Goal: Transaction & Acquisition: Purchase product/service

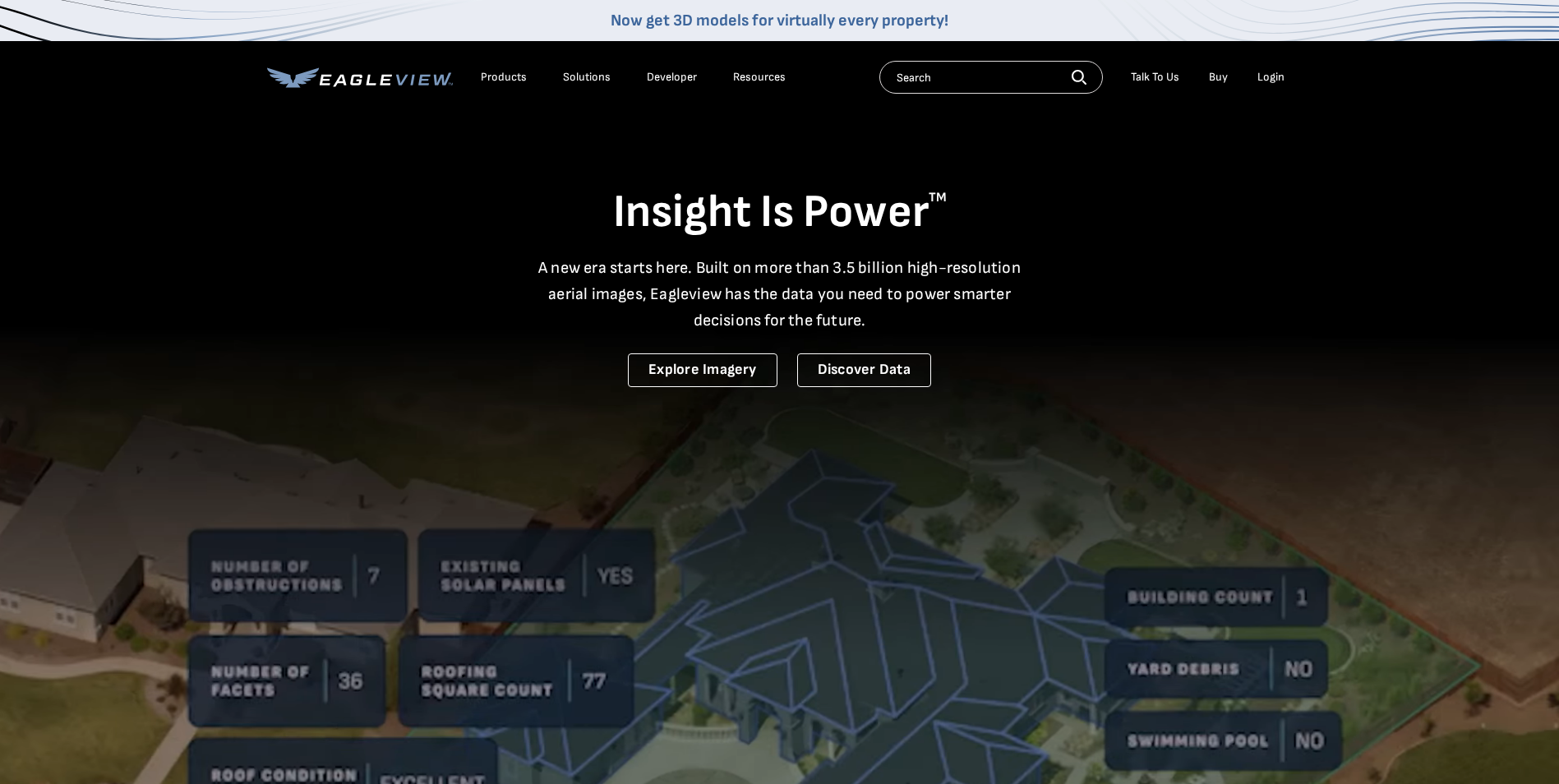
click at [1260, 80] on div "Login" at bounding box center [1270, 77] width 27 height 15
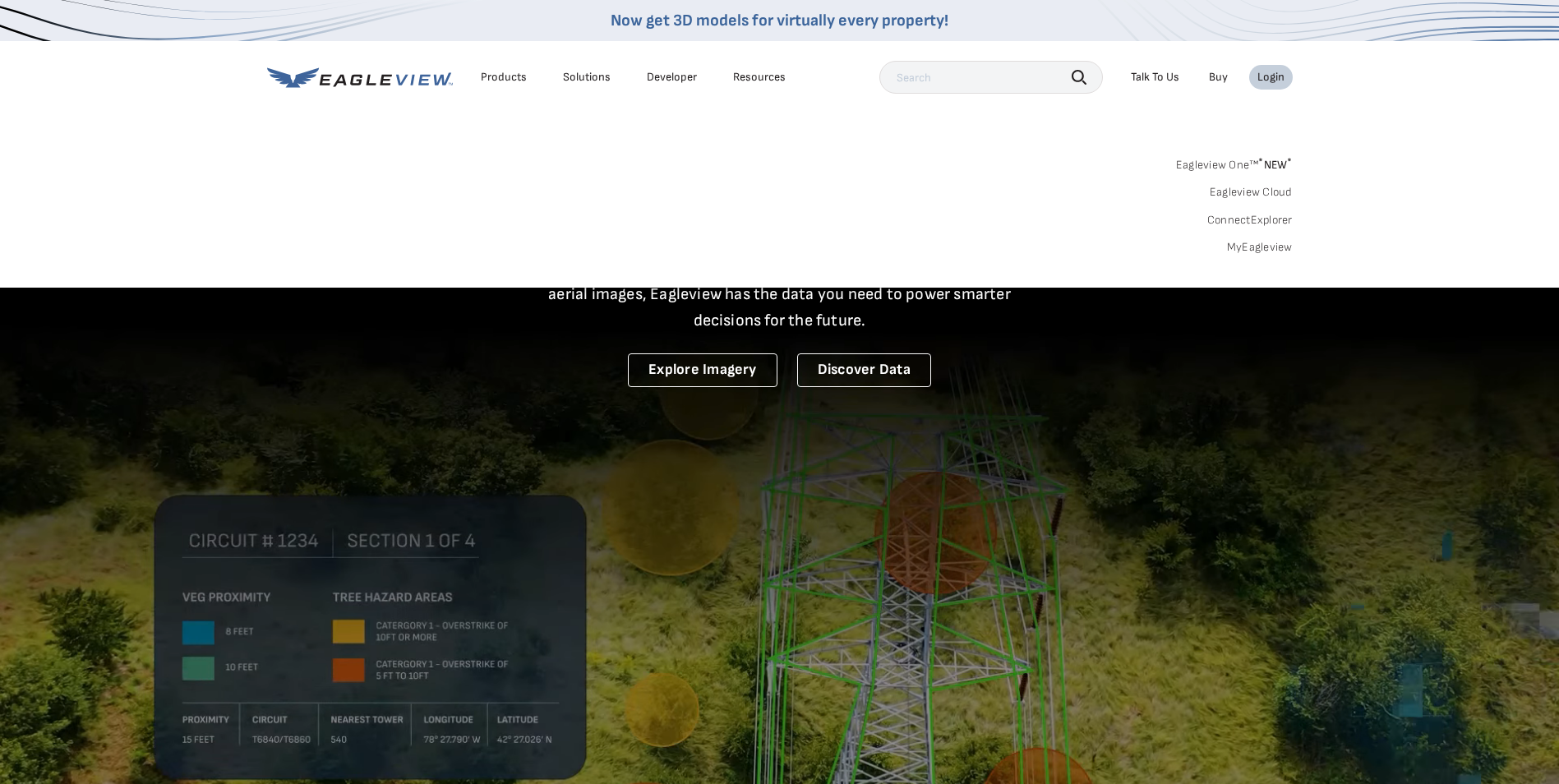
click at [1256, 251] on link "MyEagleview" at bounding box center [1259, 247] width 65 height 15
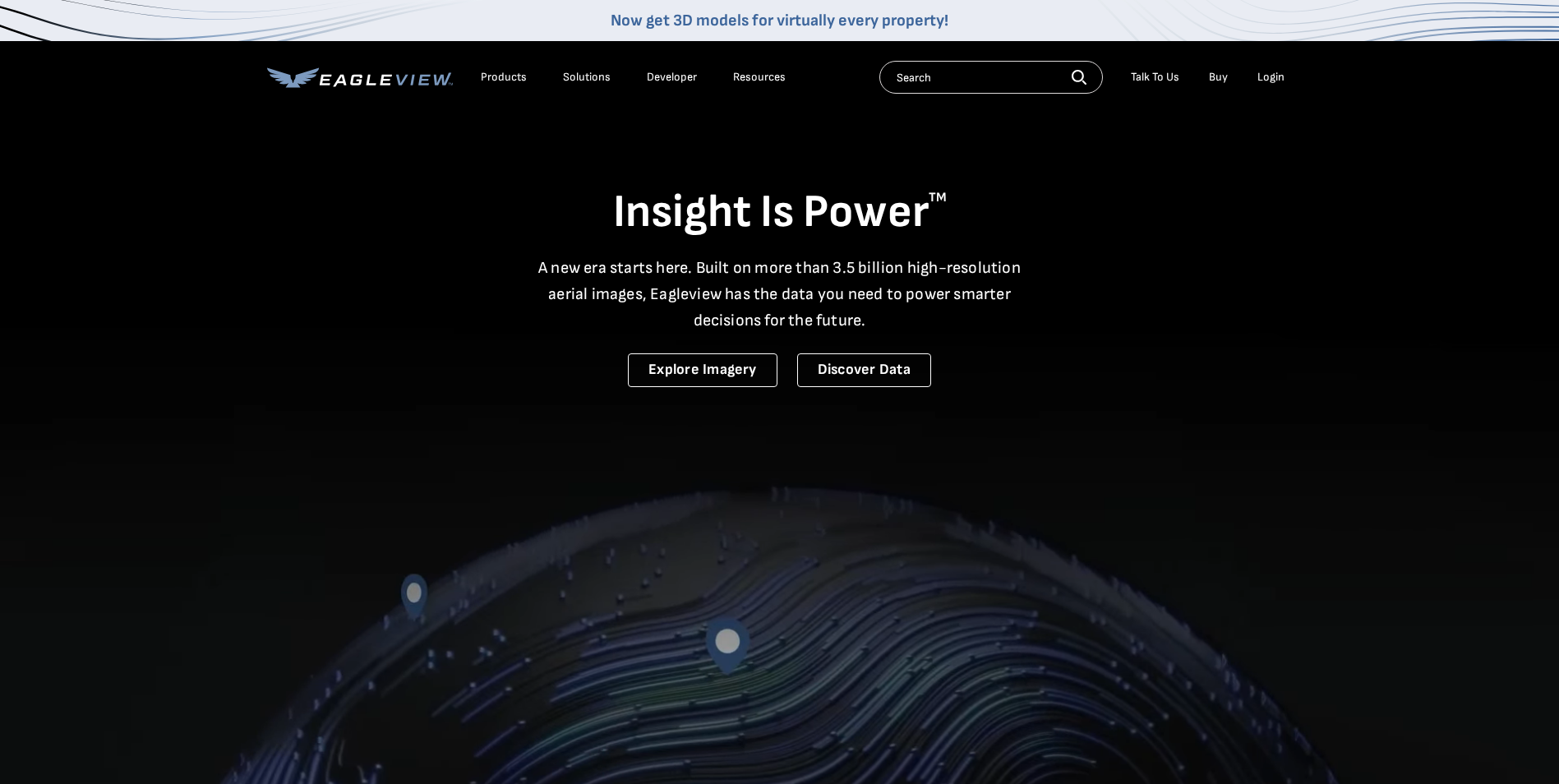
click at [1272, 78] on div "Login" at bounding box center [1270, 77] width 27 height 15
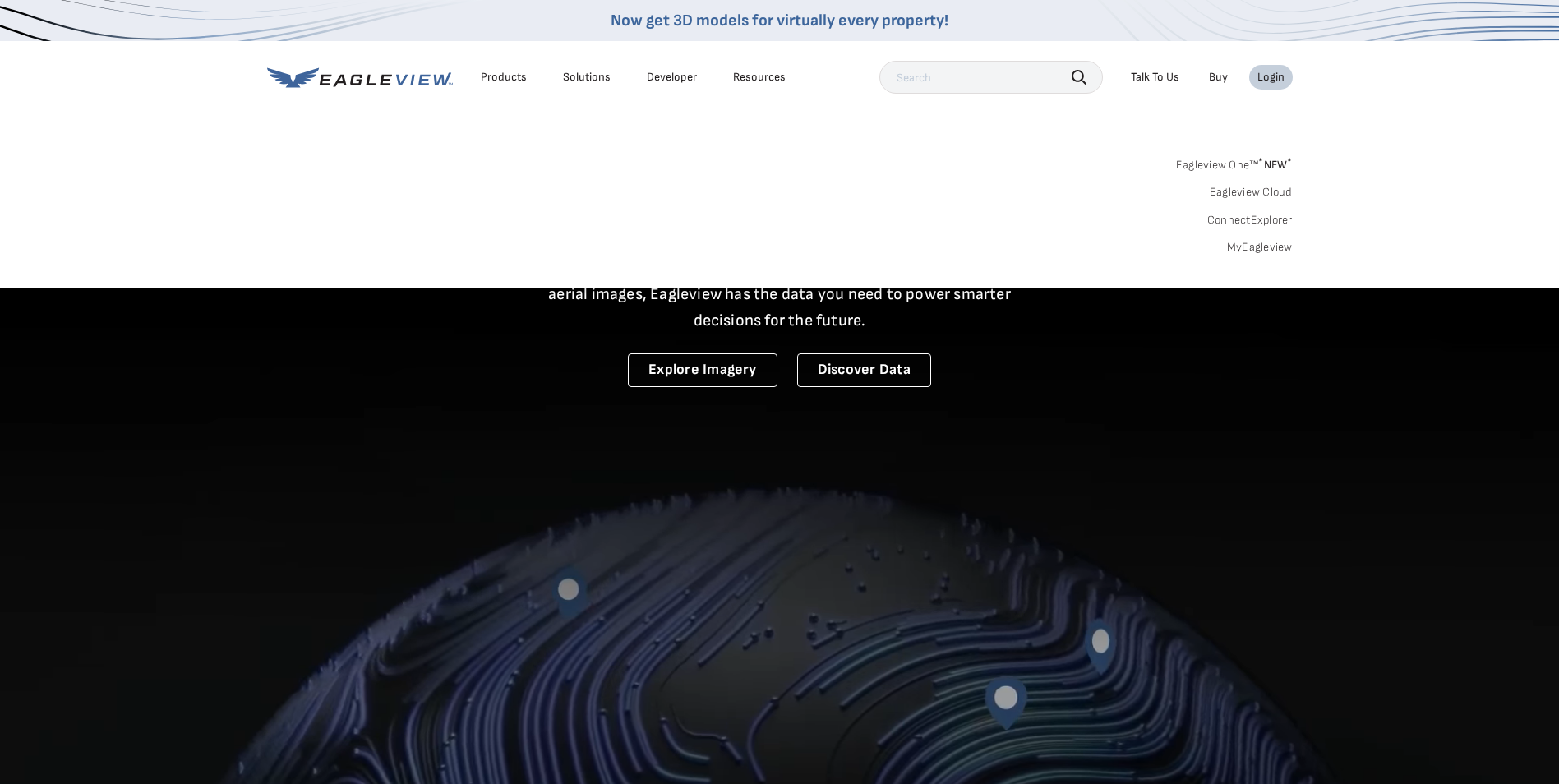
click at [1263, 246] on link "MyEagleview" at bounding box center [1259, 247] width 65 height 15
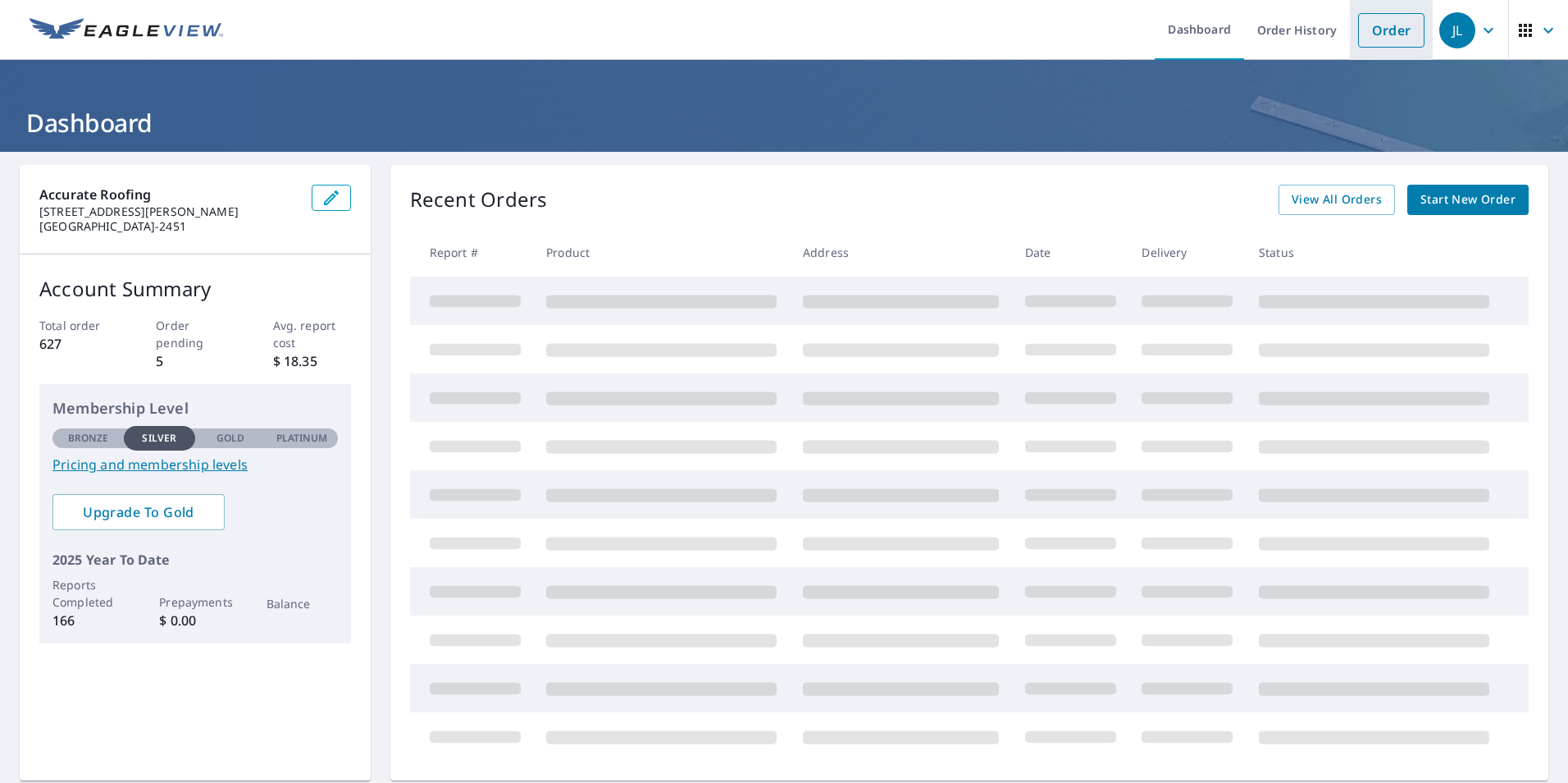
click at [1378, 28] on link "Order" at bounding box center [1391, 29] width 66 height 34
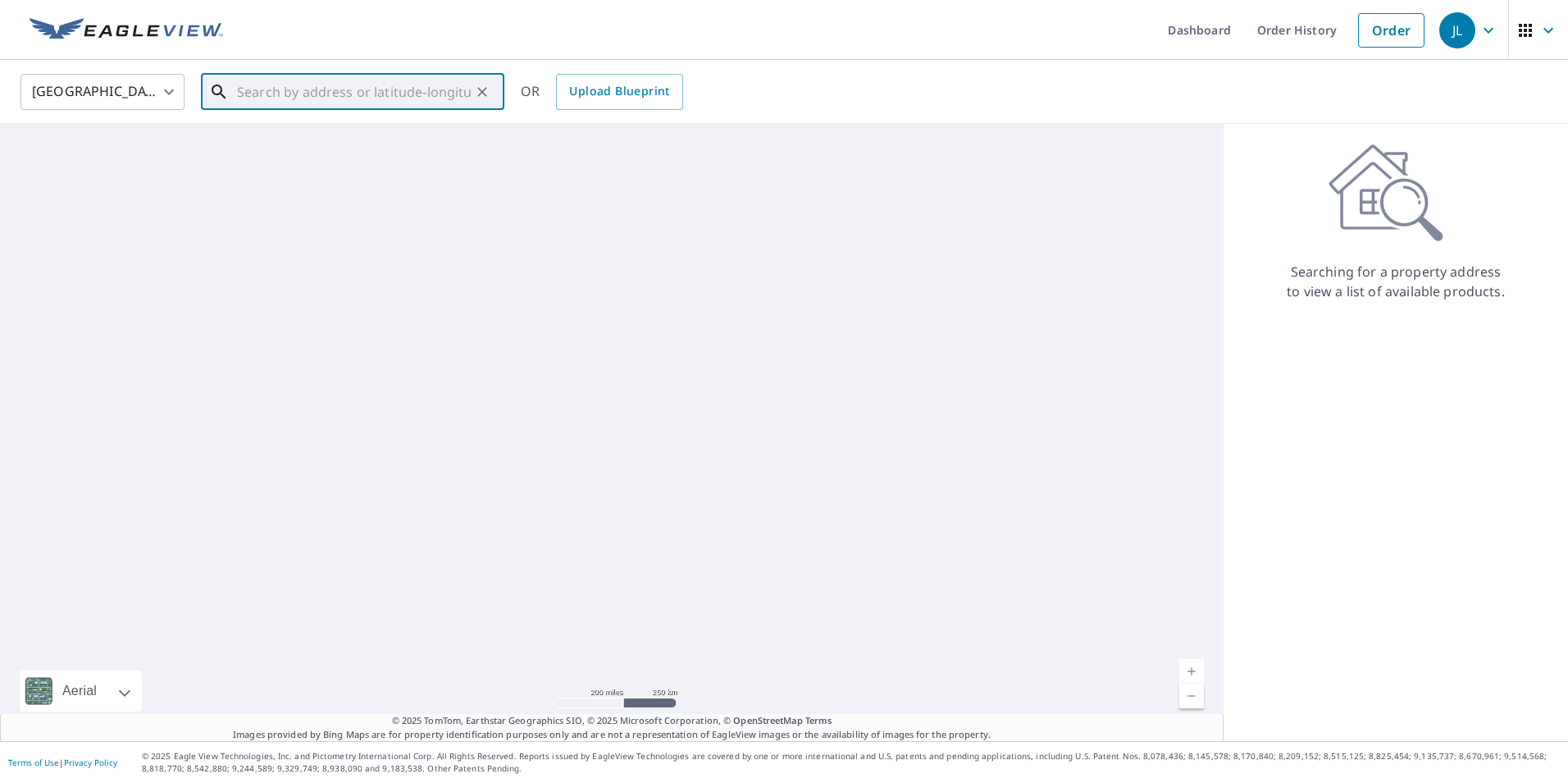
drag, startPoint x: 256, startPoint y: 96, endPoint x: 289, endPoint y: 107, distance: 34.8
click at [262, 98] on input "text" at bounding box center [354, 92] width 234 height 46
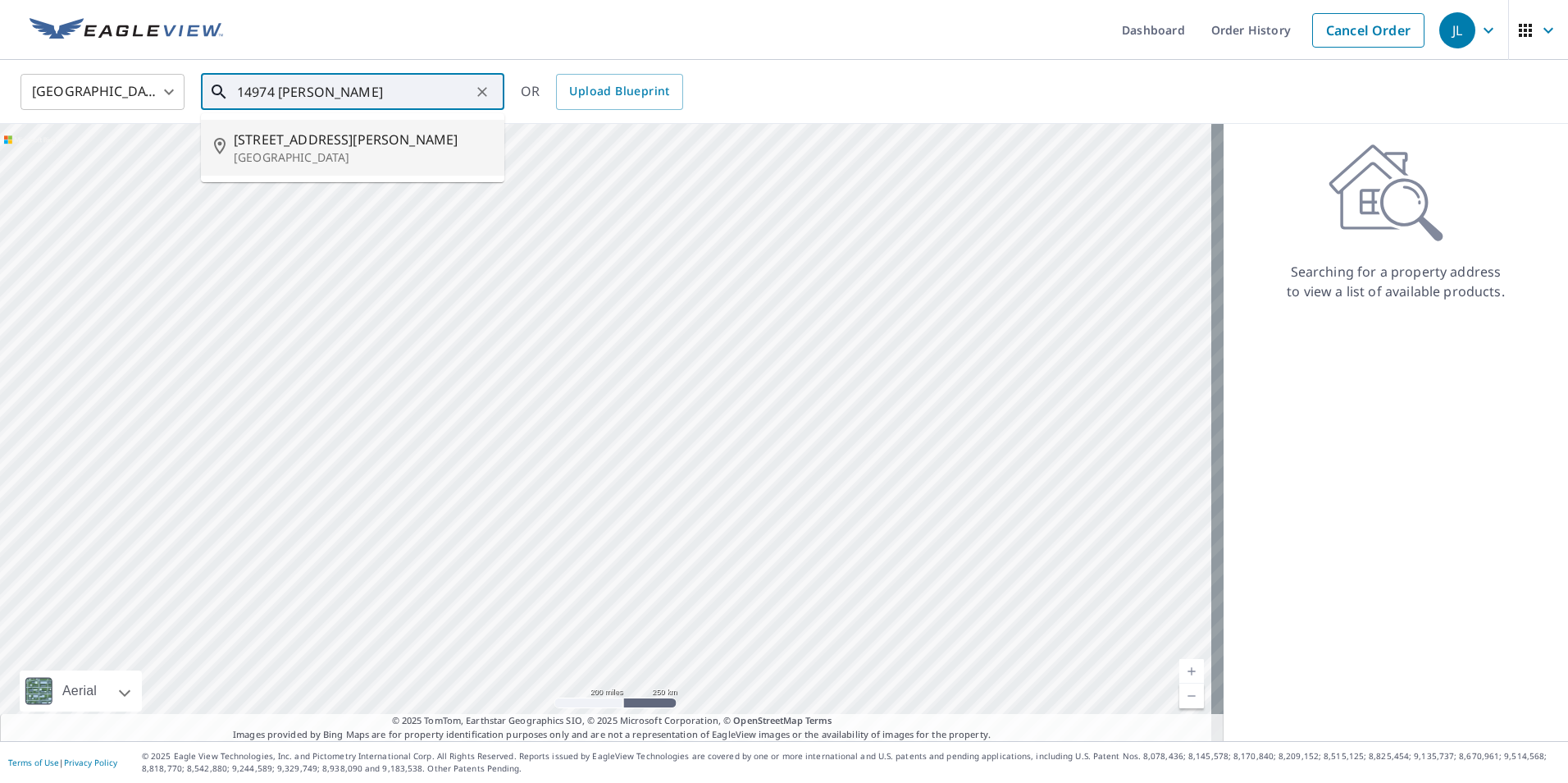
click at [325, 151] on p "Whittier, CA 90604" at bounding box center [362, 157] width 258 height 17
type input "14974 Goodhue St Whittier, CA 90604"
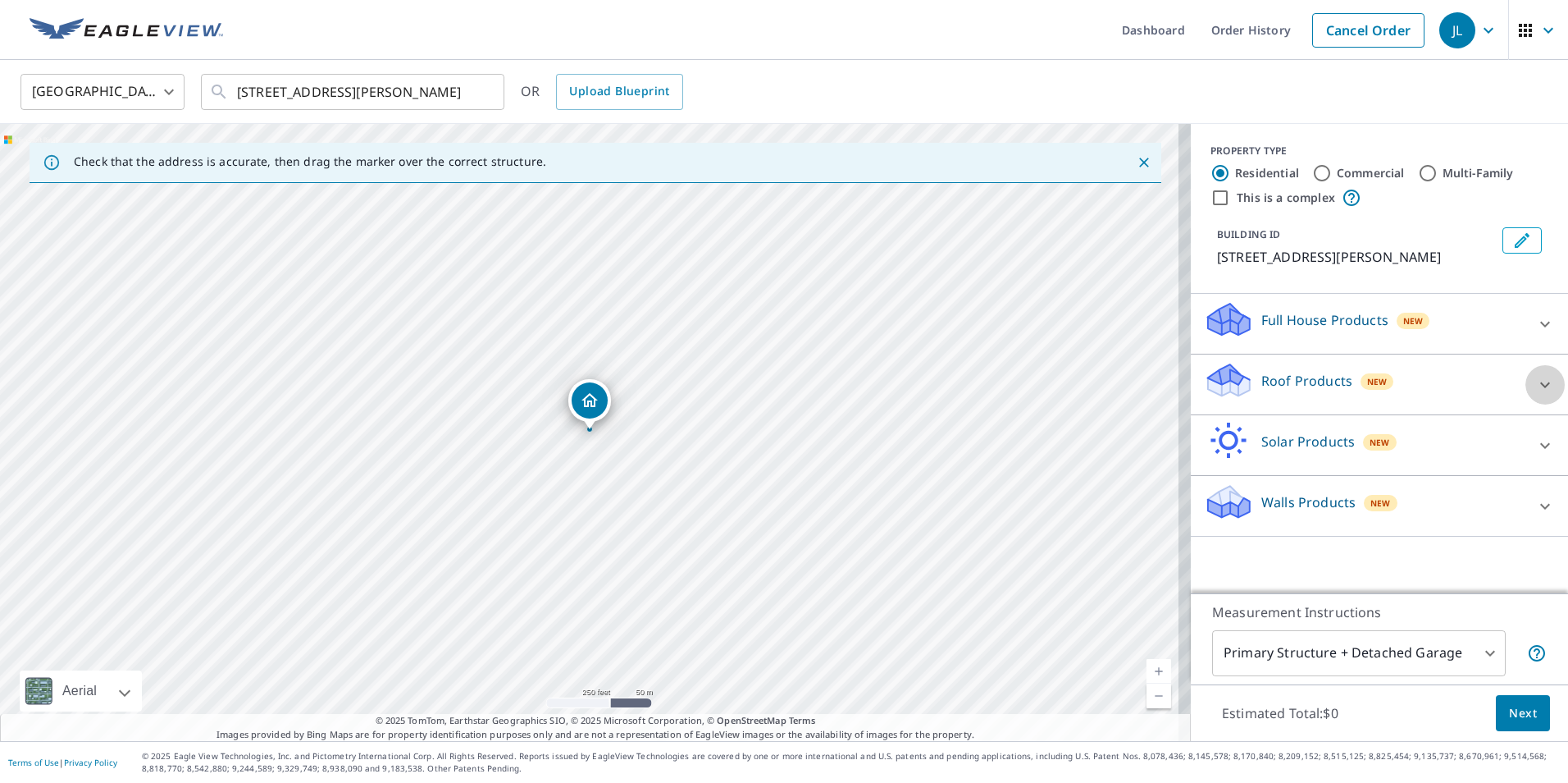
click at [1535, 388] on icon at bounding box center [1544, 385] width 19 height 19
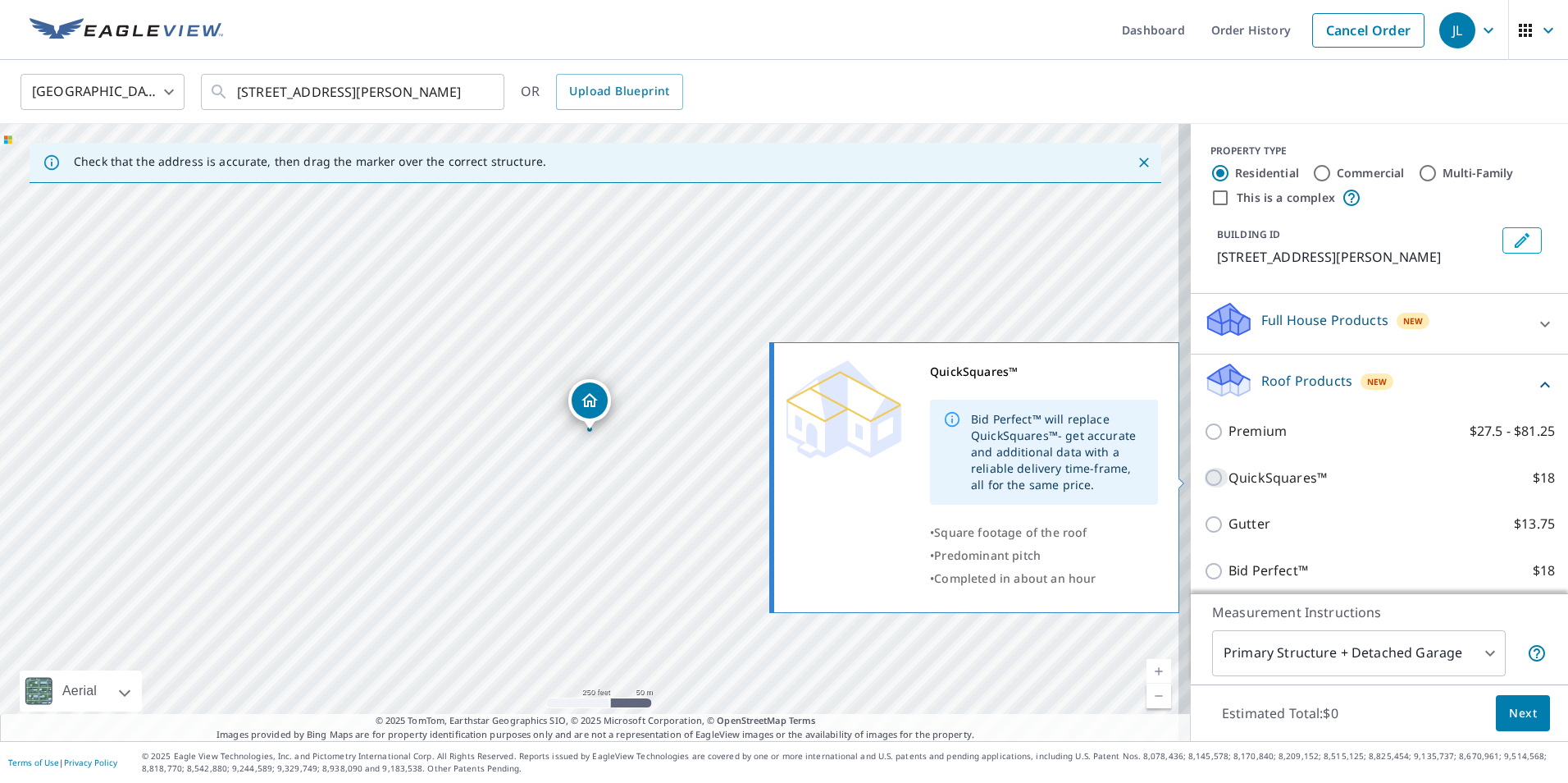
click at [1204, 475] on input "QuickSquares™ $18" at bounding box center [1216, 477] width 25 height 19
checkbox input "true"
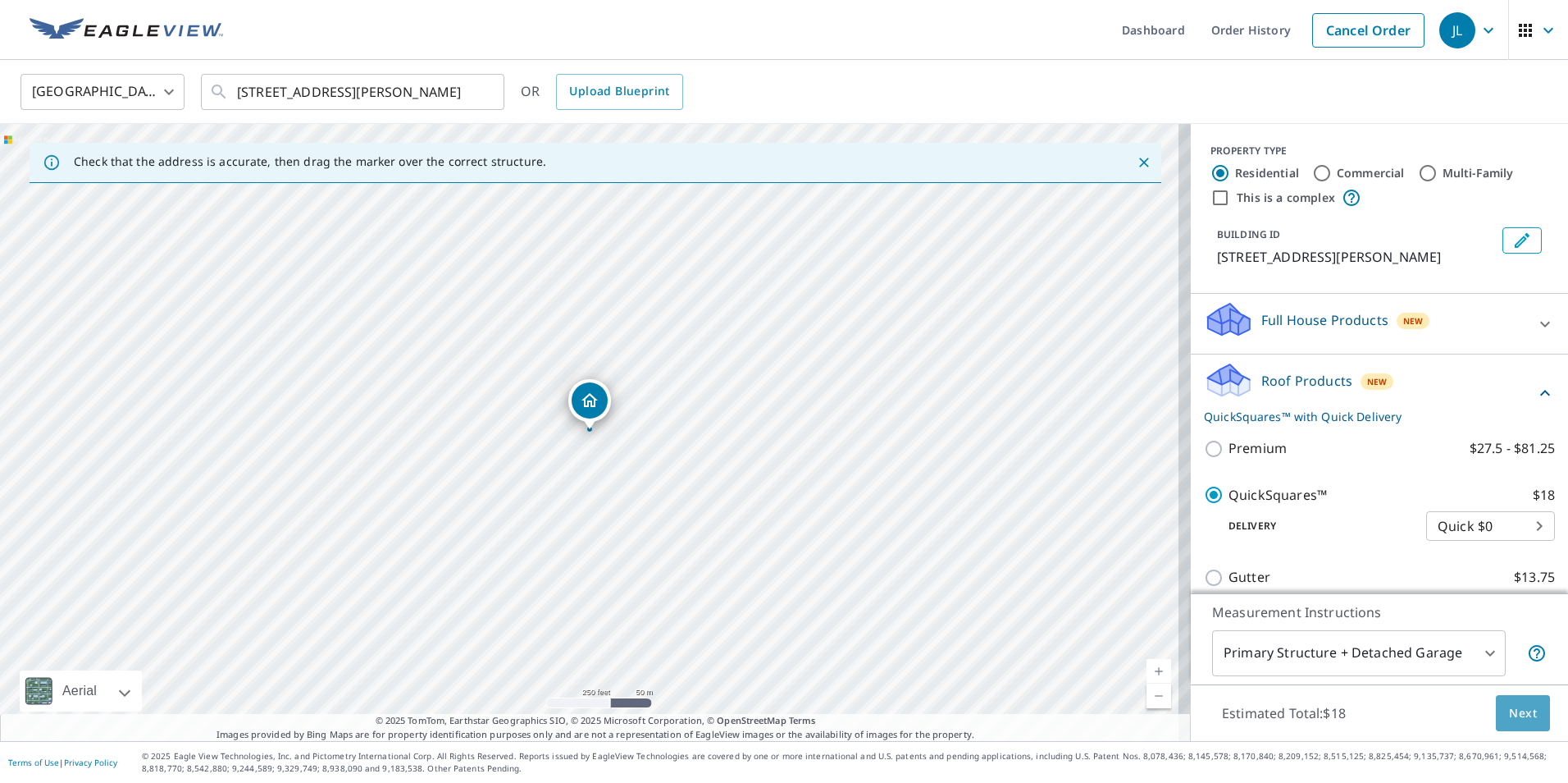
click at [1514, 717] on span "Next" at bounding box center [1523, 713] width 28 height 20
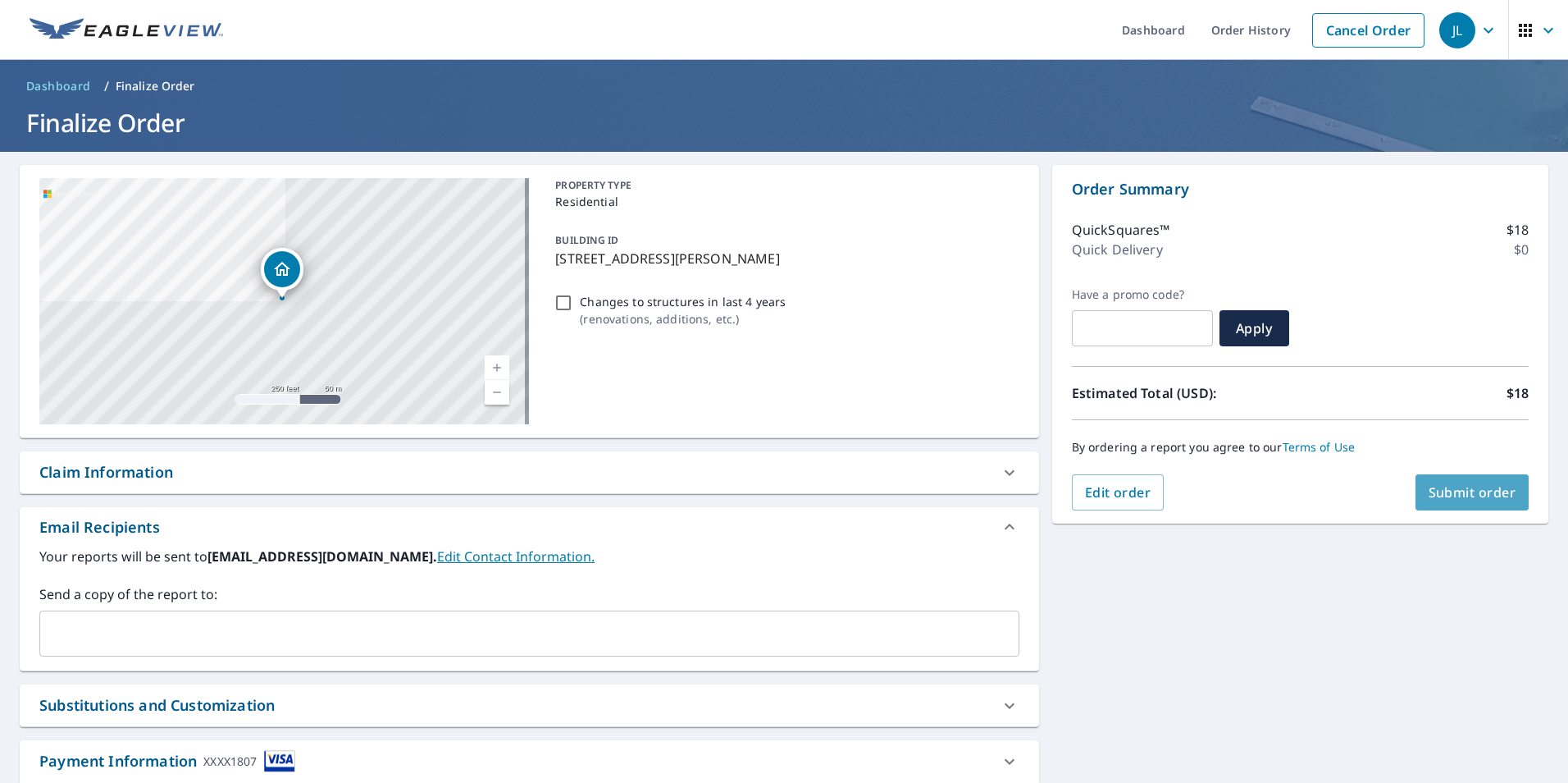
click at [1440, 489] on span "Submit order" at bounding box center [1471, 492] width 87 height 18
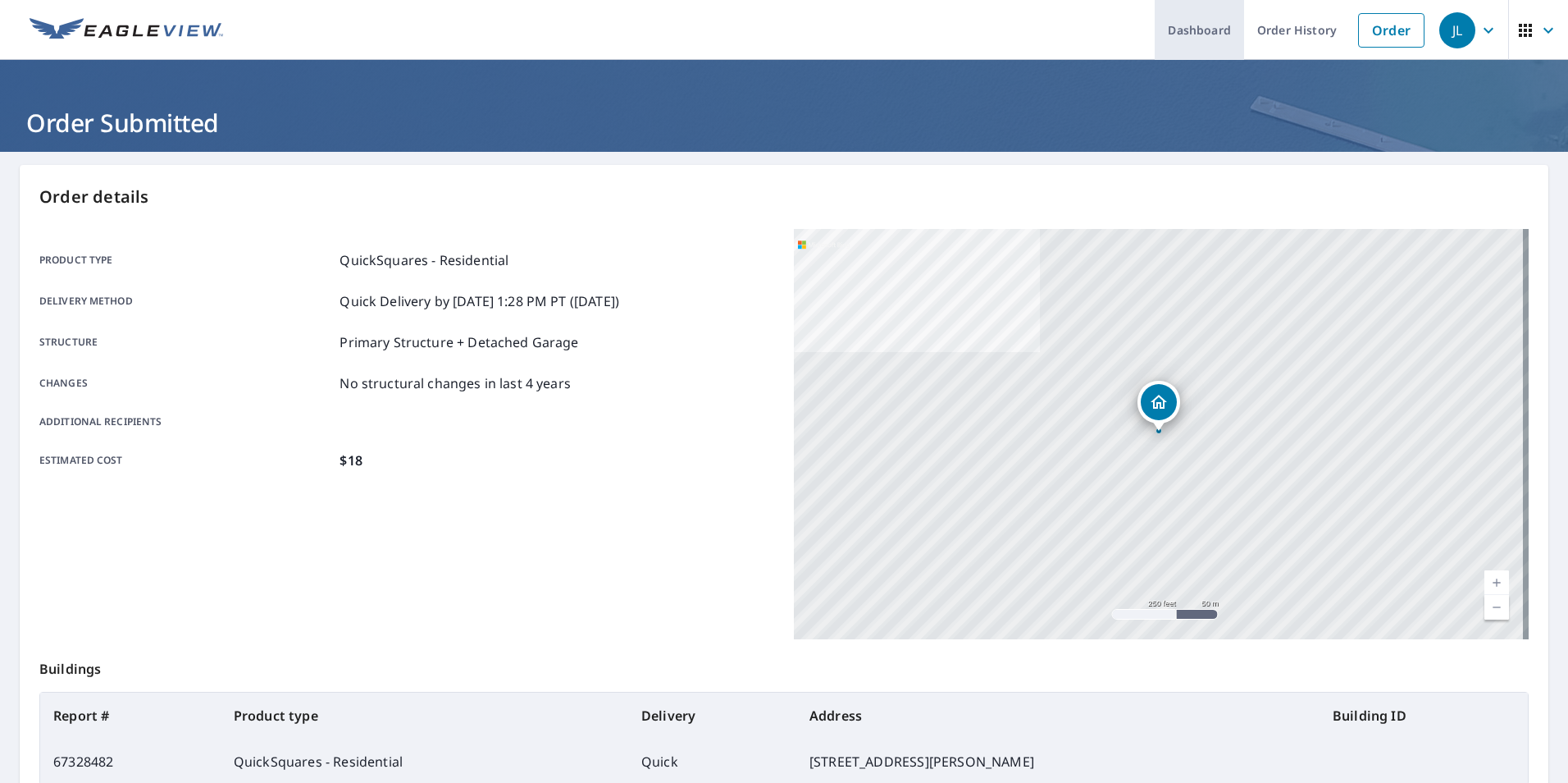
click at [1185, 29] on link "Dashboard" at bounding box center [1199, 29] width 89 height 60
